Goal: Transaction & Acquisition: Obtain resource

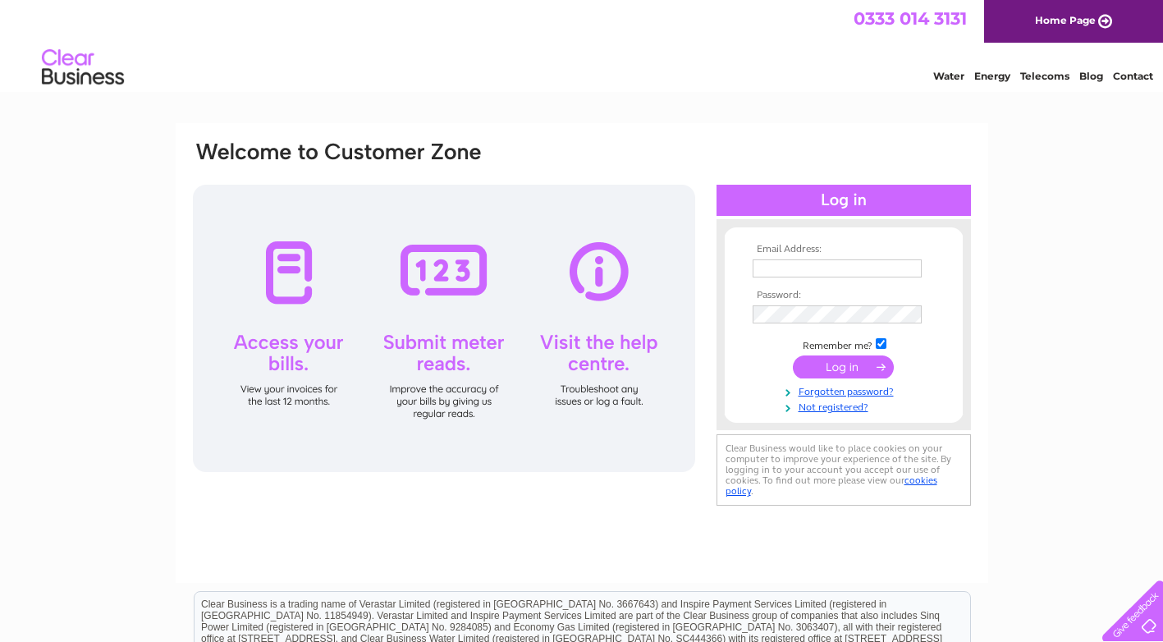
type input "enquiries@letspartyscotland.co.uk"
click at [855, 366] on input "submit" at bounding box center [843, 366] width 101 height 23
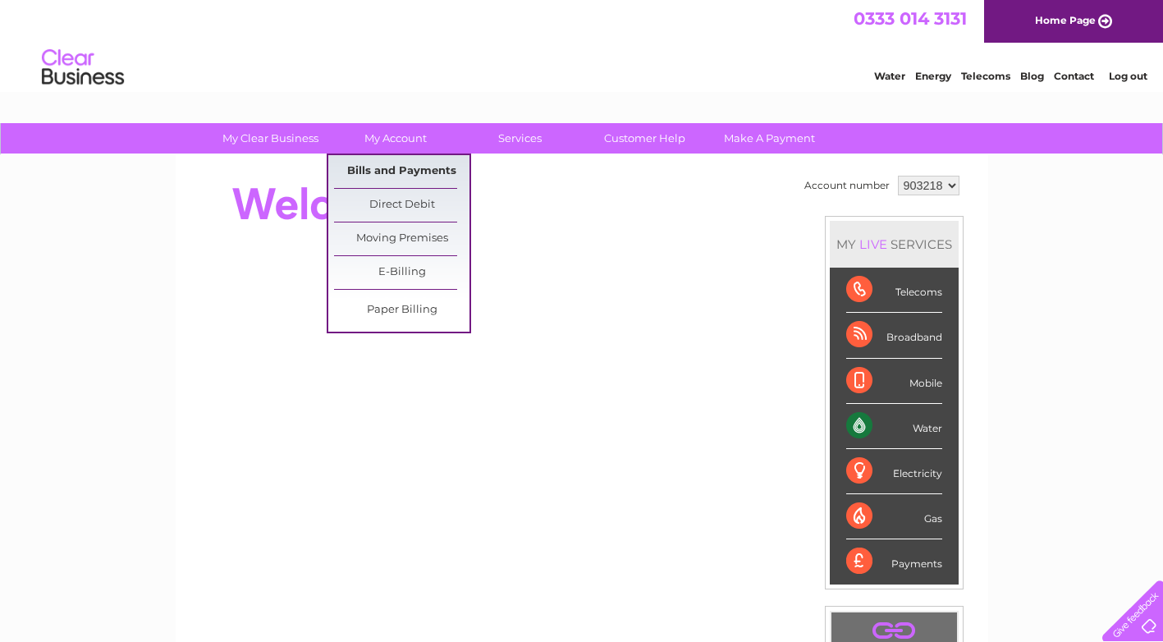
click at [428, 175] on link "Bills and Payments" at bounding box center [401, 171] width 135 height 33
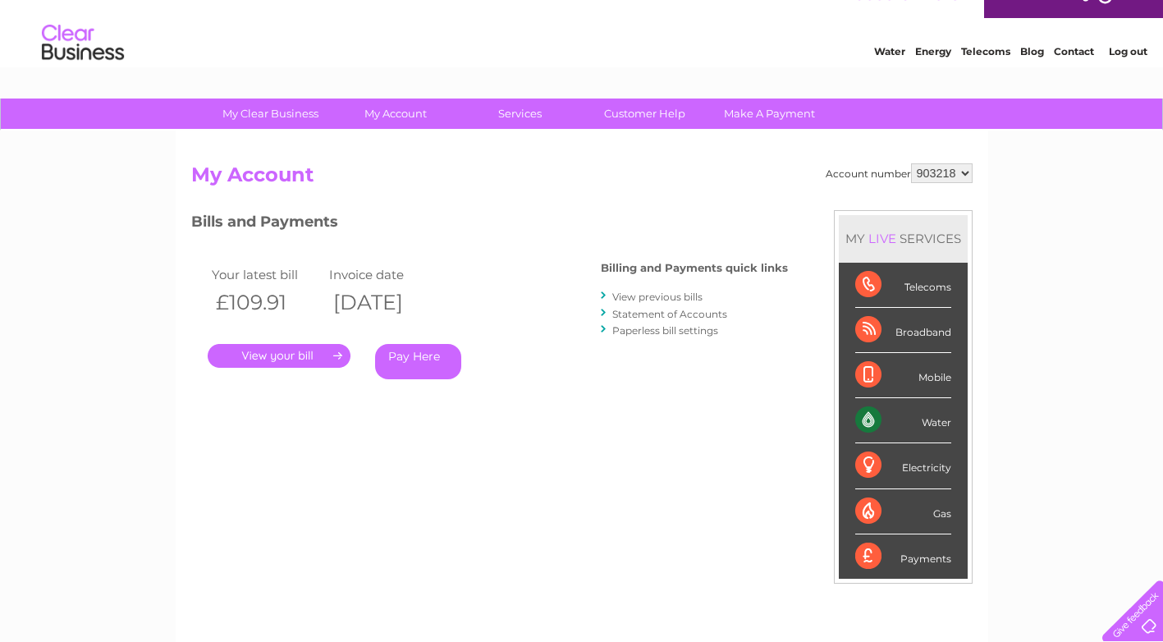
scroll to position [21, 0]
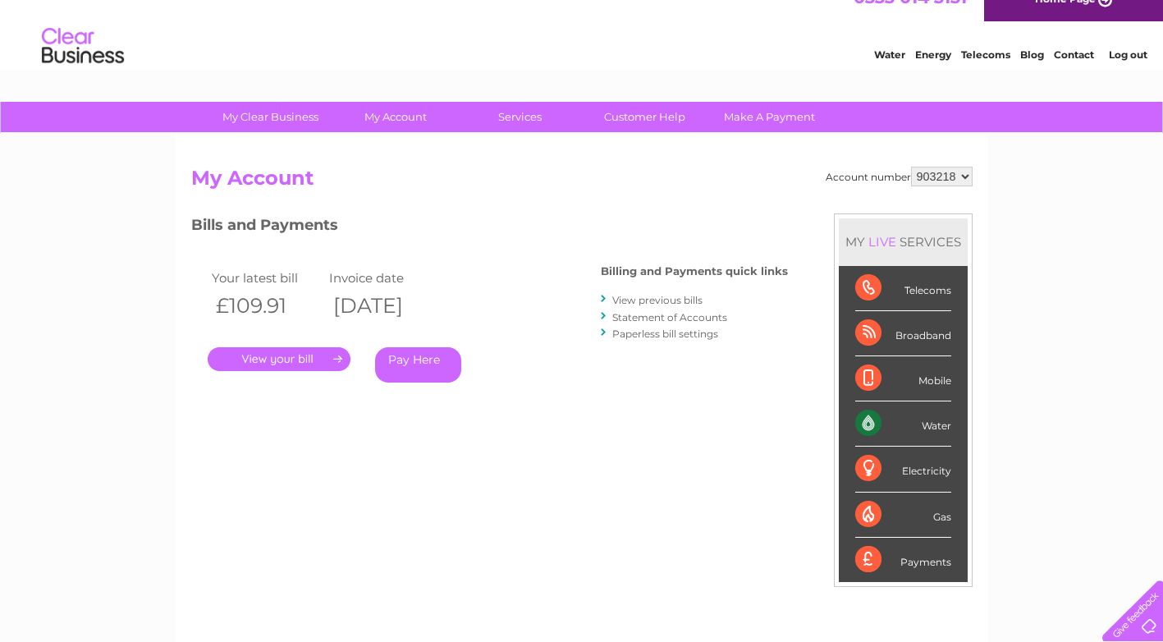
click at [967, 176] on select "903218" at bounding box center [942, 177] width 62 height 20
click at [664, 297] on link "View previous bills" at bounding box center [657, 300] width 90 height 12
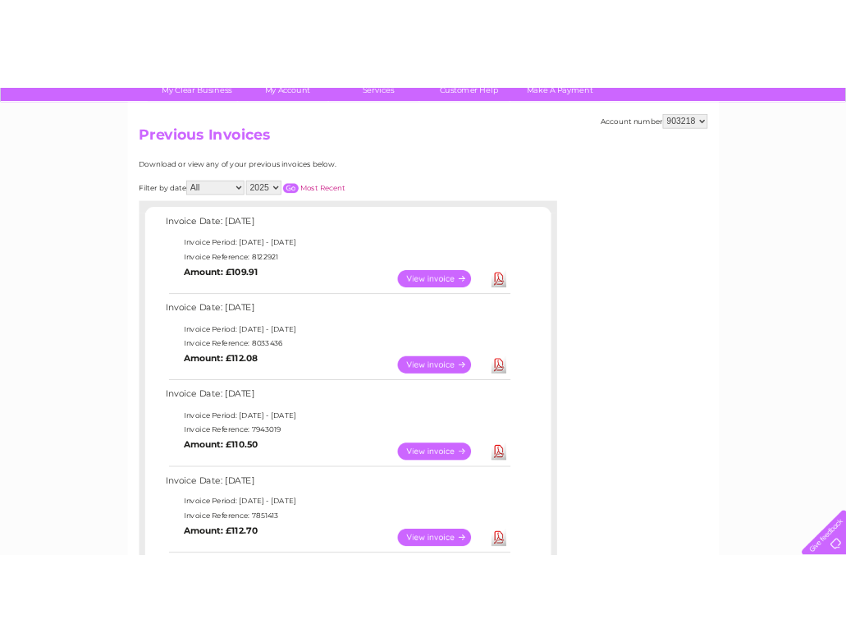
scroll to position [164, 0]
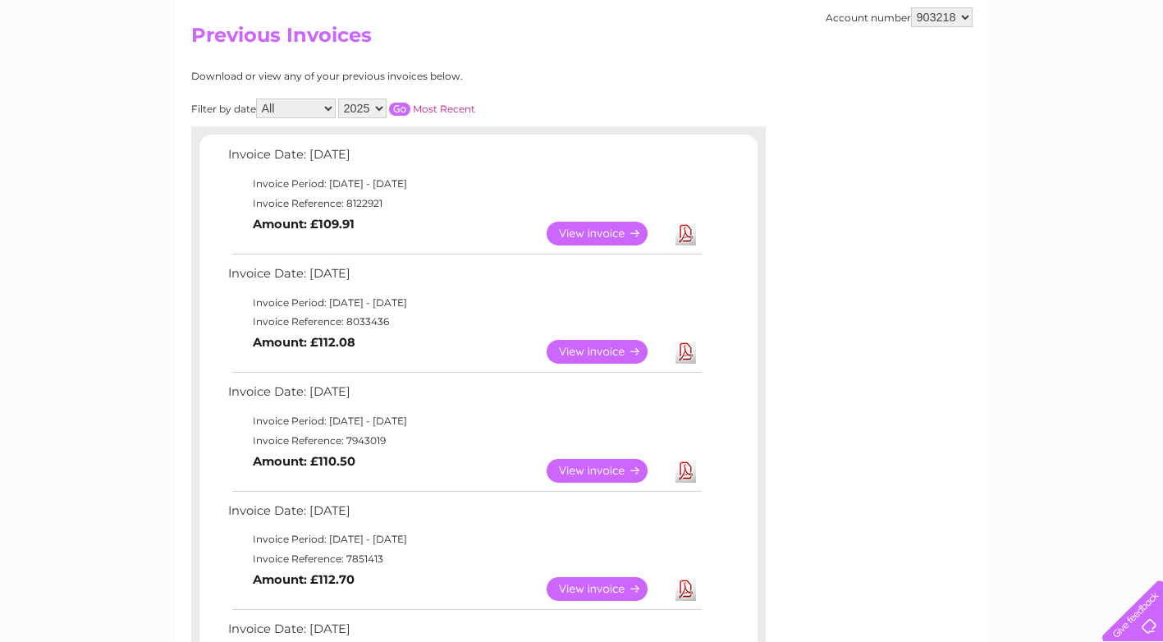
click at [683, 464] on link "Download" at bounding box center [685, 471] width 21 height 24
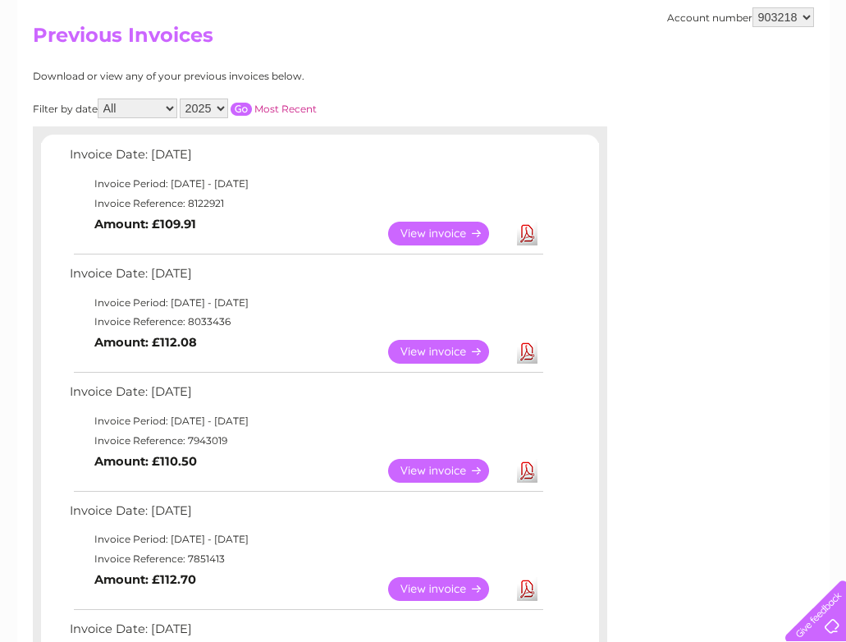
click at [529, 350] on link "Download" at bounding box center [527, 352] width 21 height 24
